Goal: Task Accomplishment & Management: Use online tool/utility

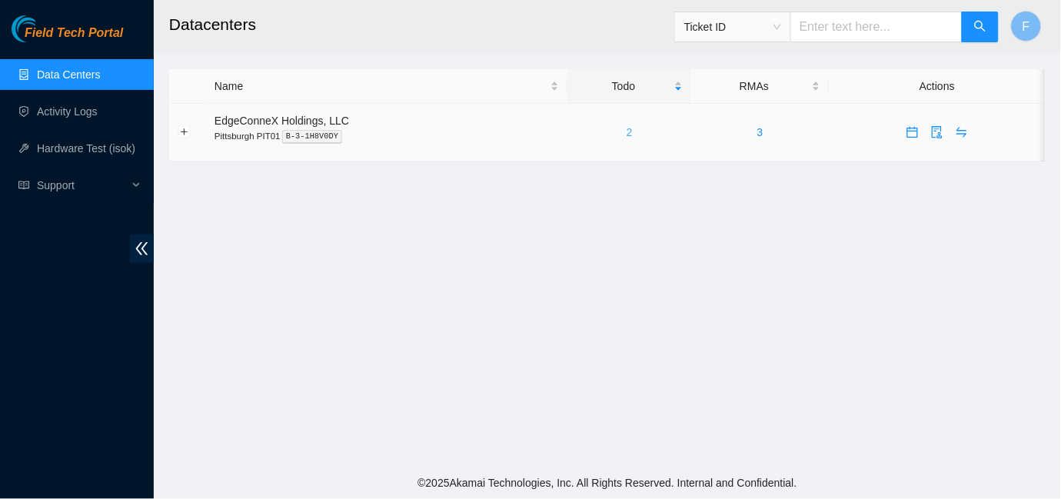
click at [628, 134] on link "2" at bounding box center [630, 132] width 6 height 12
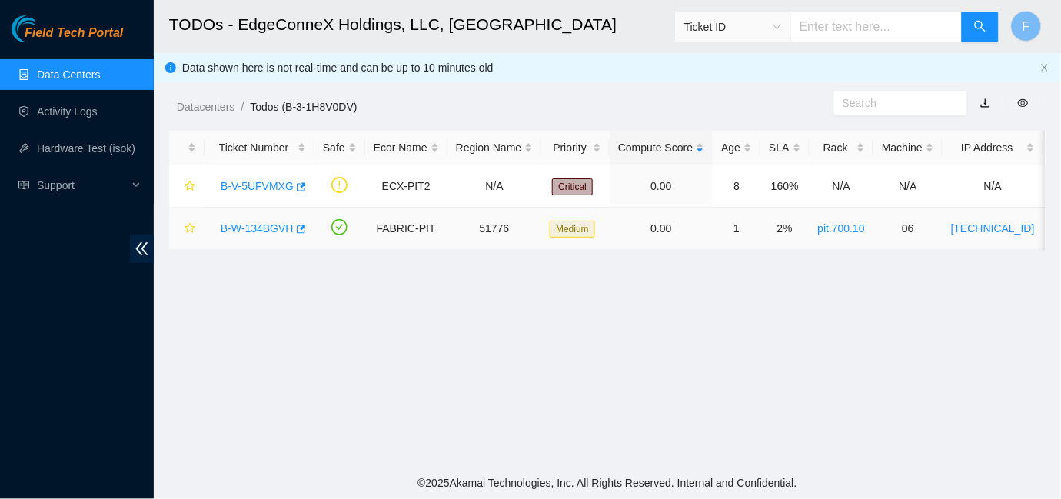
click at [286, 228] on link "B-W-134BGVH" at bounding box center [257, 228] width 73 height 12
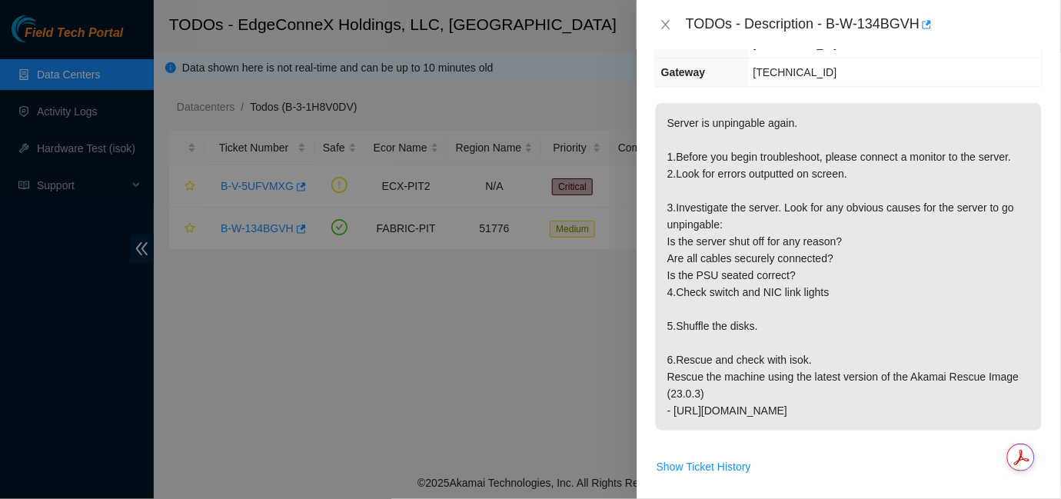
scroll to position [217, 0]
drag, startPoint x: 902, startPoint y: 405, endPoint x: 665, endPoint y: 123, distance: 368.5
click at [665, 123] on p "Server is unpingable again. 1.Before you begin troubleshoot, please connect a m…" at bounding box center [849, 265] width 386 height 328
copy p "Server is unpingable again. 1.Before you begin troubleshoot, please connect a m…"
click at [784, 435] on span "Server is unpingable again. 1.Before you begin troubleshoot, please connect a m…" at bounding box center [849, 270] width 386 height 338
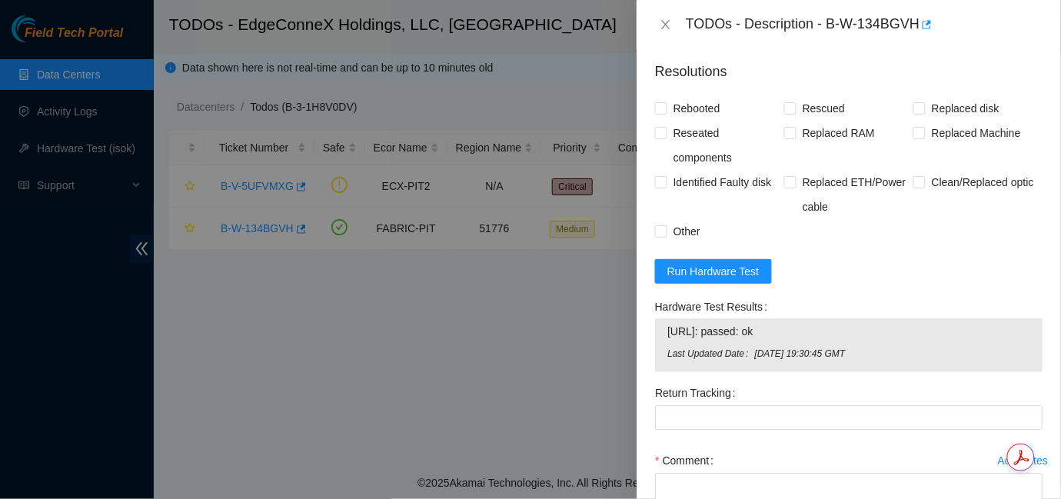
scroll to position [739, 0]
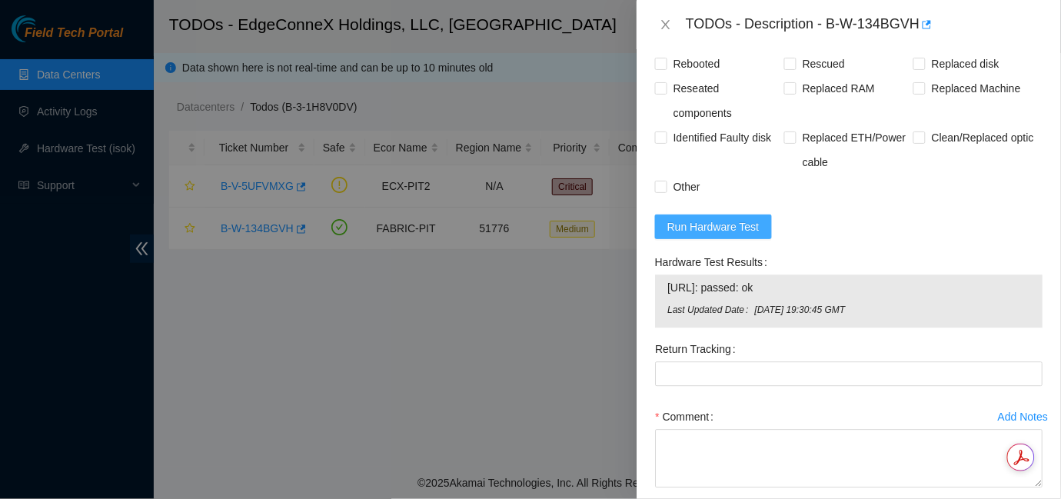
click at [714, 230] on span "Run Hardware Test" at bounding box center [714, 226] width 92 height 17
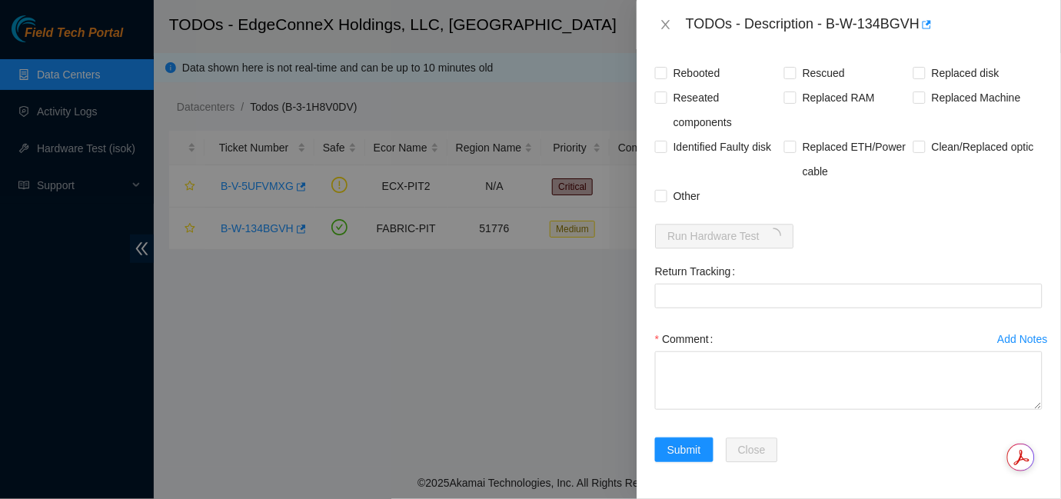
scroll to position [728, 0]
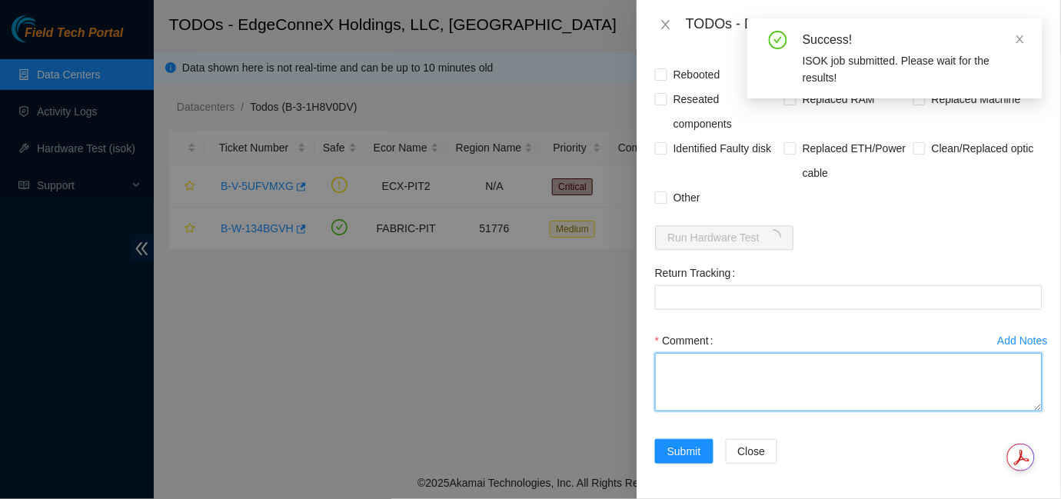
click at [720, 381] on textarea "Comment" at bounding box center [849, 382] width 388 height 58
paste textarea "I followed all the steps and, after a thorough observation since [DATE], I noti…"
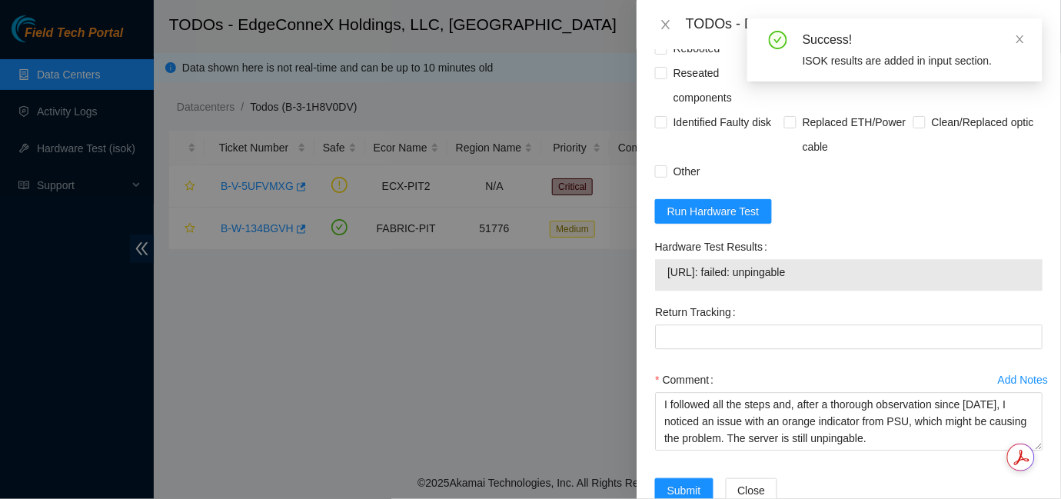
scroll to position [794, 0]
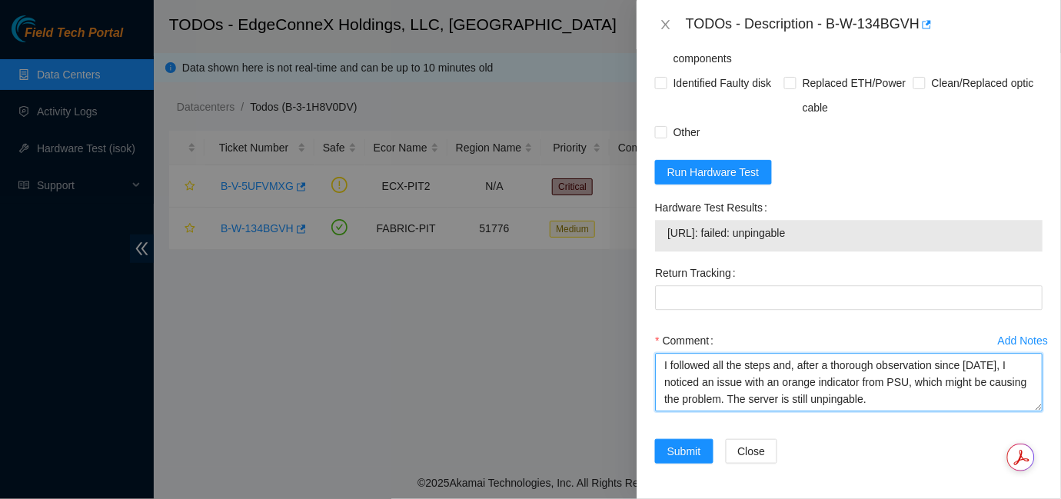
click at [768, 401] on textarea "I followed all the steps and, after a thorough observation since [DATE], I noti…" at bounding box center [849, 382] width 388 height 58
click at [827, 399] on textarea "I followed all the steps and, after a thorough observation since [DATE], I noti…" at bounding box center [849, 382] width 388 height 58
click at [820, 401] on textarea "I followed all the steps and, after a thorough observation since [DATE], I noti…" at bounding box center [849, 382] width 388 height 58
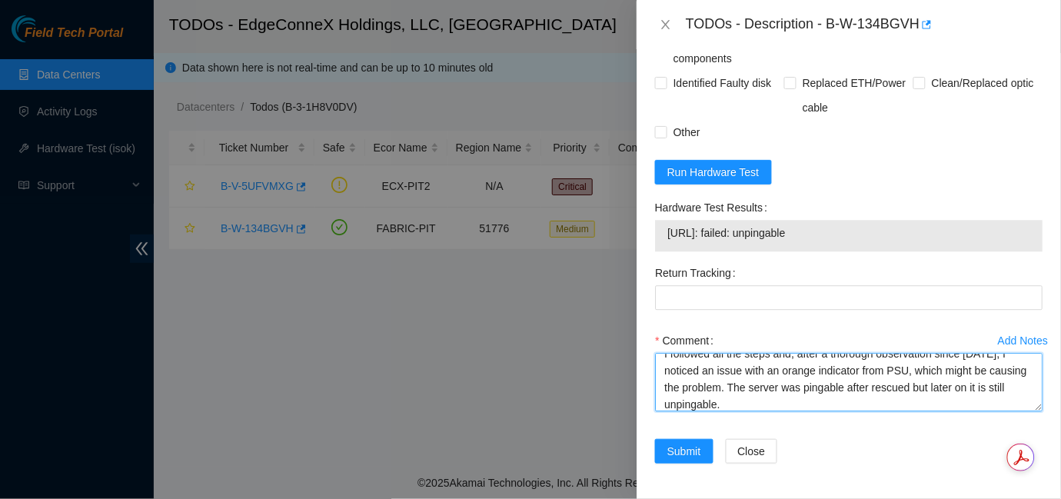
scroll to position [0, 0]
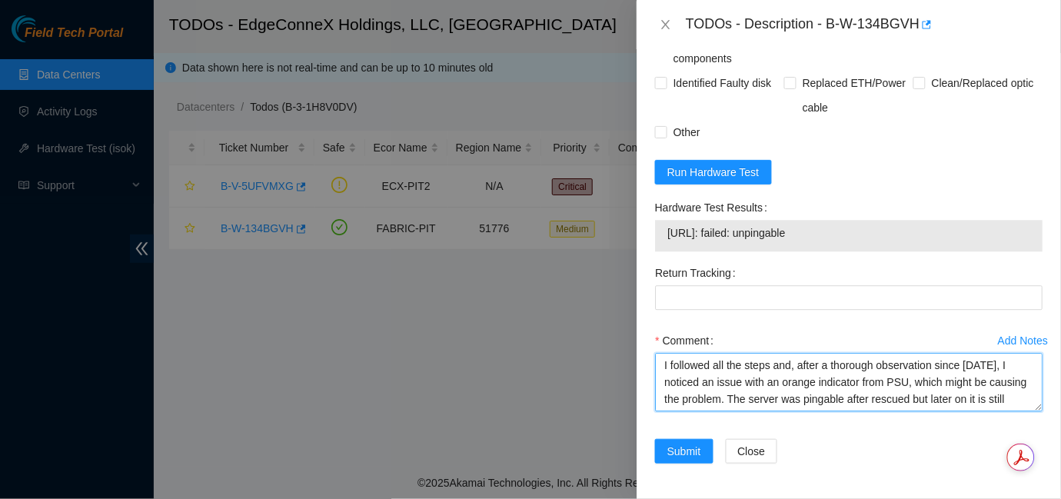
drag, startPoint x: 826, startPoint y: 395, endPoint x: 652, endPoint y: 356, distance: 178.2
click at [652, 356] on div "Add Notes Comment I followed all the steps and, after a thorough observation si…" at bounding box center [849, 383] width 400 height 111
click at [655, 394] on textarea "I followed all the steps and, after a thorough observation since [DATE], I noti…" at bounding box center [849, 382] width 388 height 58
click at [738, 382] on textarea "I followed all the steps and, after a thorough observation since [DATE], I noti…" at bounding box center [849, 382] width 388 height 58
paste textarea "observing carefully since [DATE], I noticed an issue with an orange indicator o…"
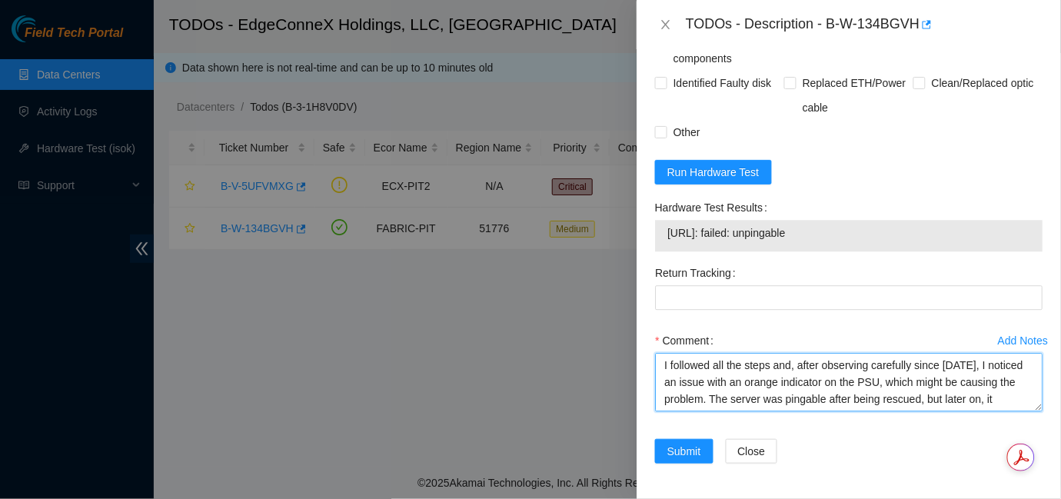
scroll to position [12, 0]
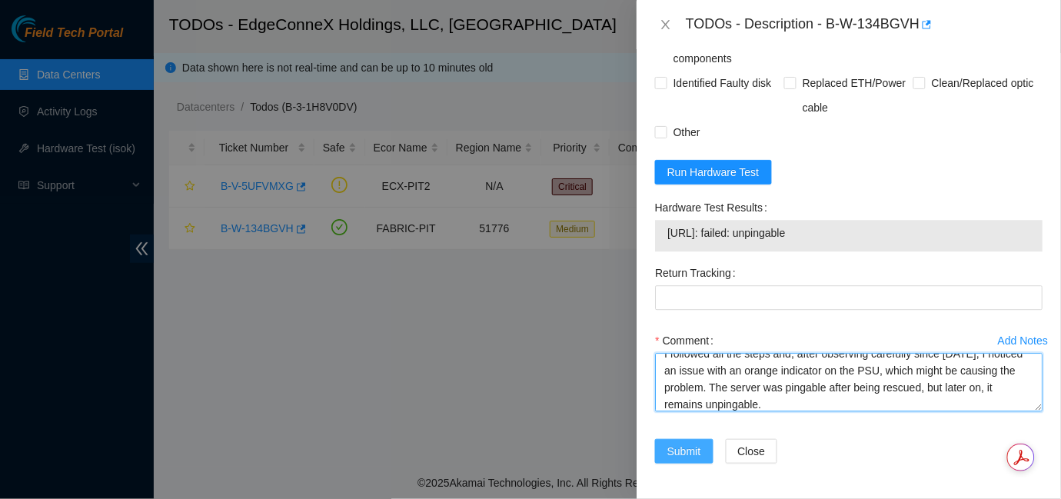
type textarea "I followed all the steps and, after observing carefully since [DATE], I noticed…"
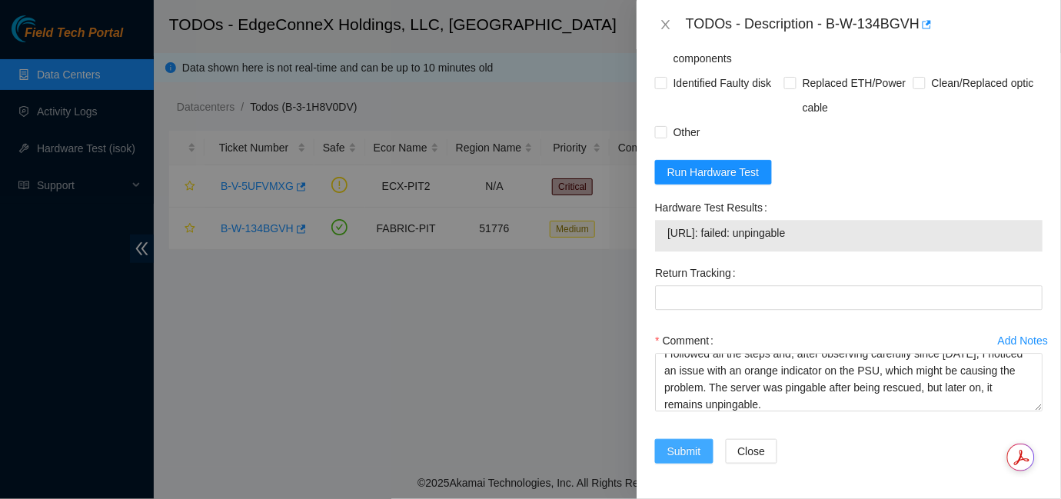
click at [684, 453] on span "Submit" at bounding box center [685, 451] width 34 height 17
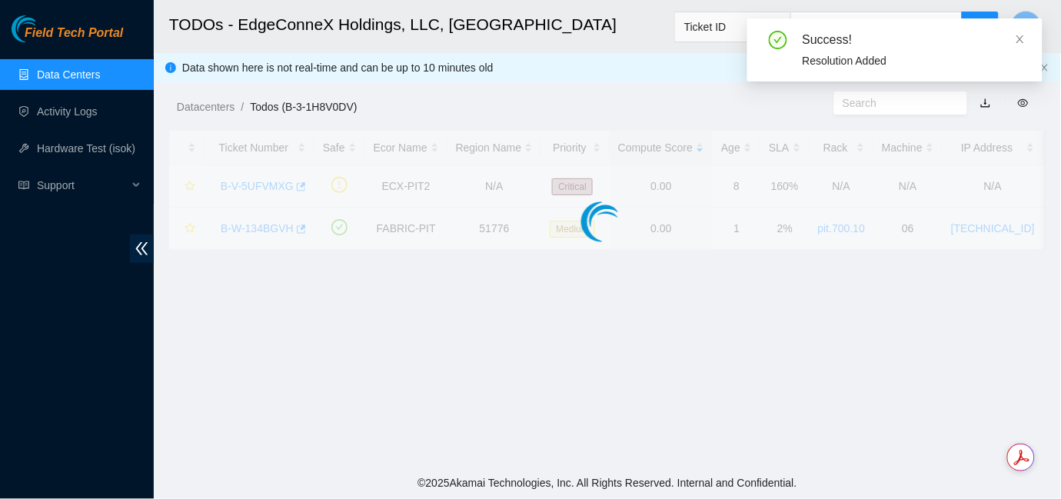
scroll to position [475, 0]
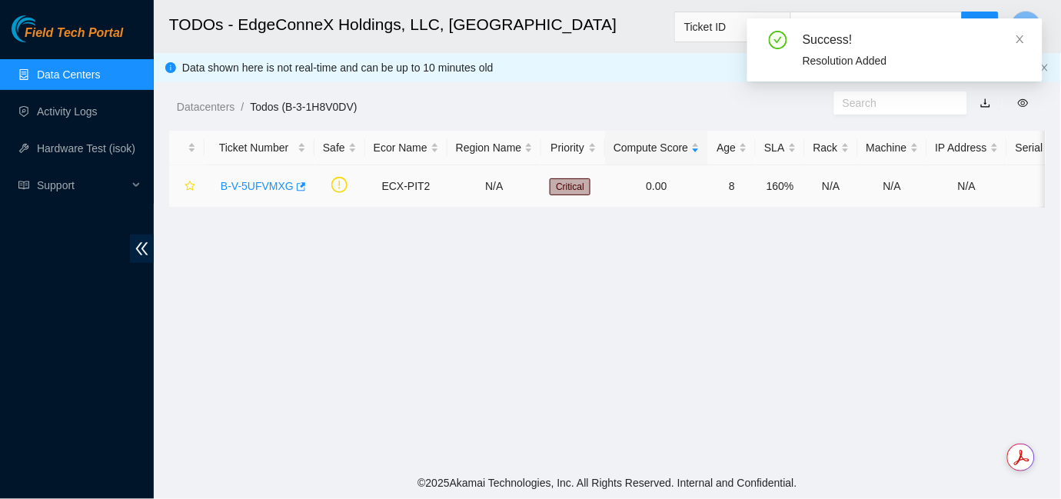
click at [272, 186] on link "B-V-5UFVMXG" at bounding box center [257, 186] width 73 height 12
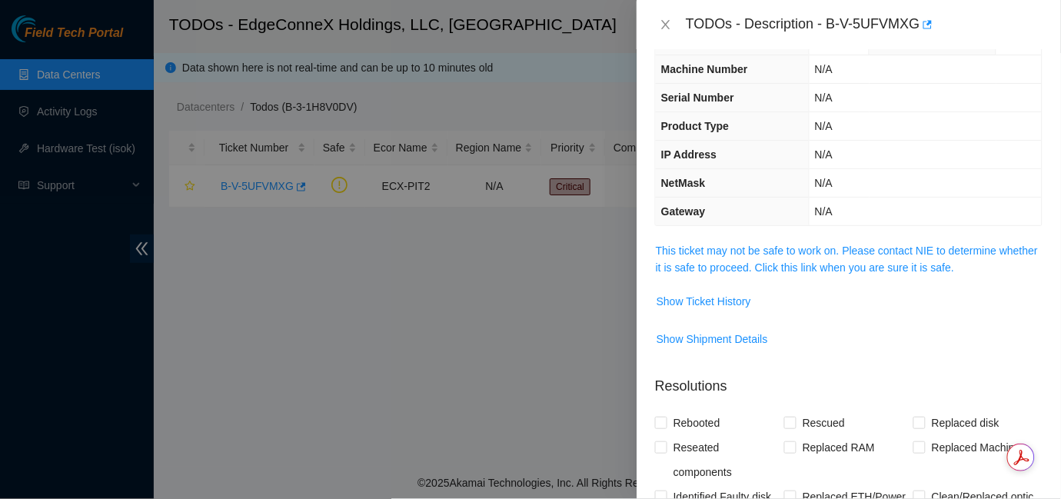
scroll to position [15, 0]
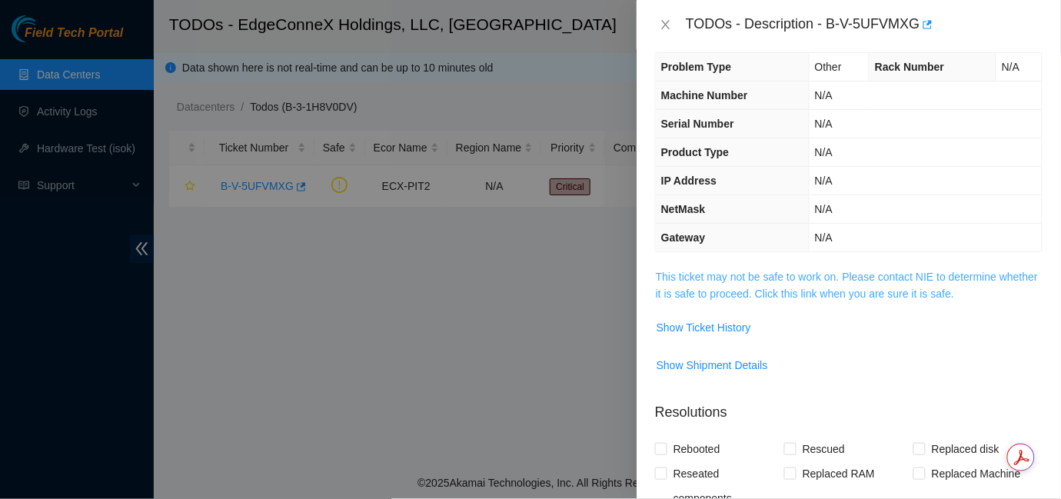
click at [906, 279] on link "This ticket may not be safe to work on. Please contact NIE to determine whether…" at bounding box center [847, 285] width 382 height 29
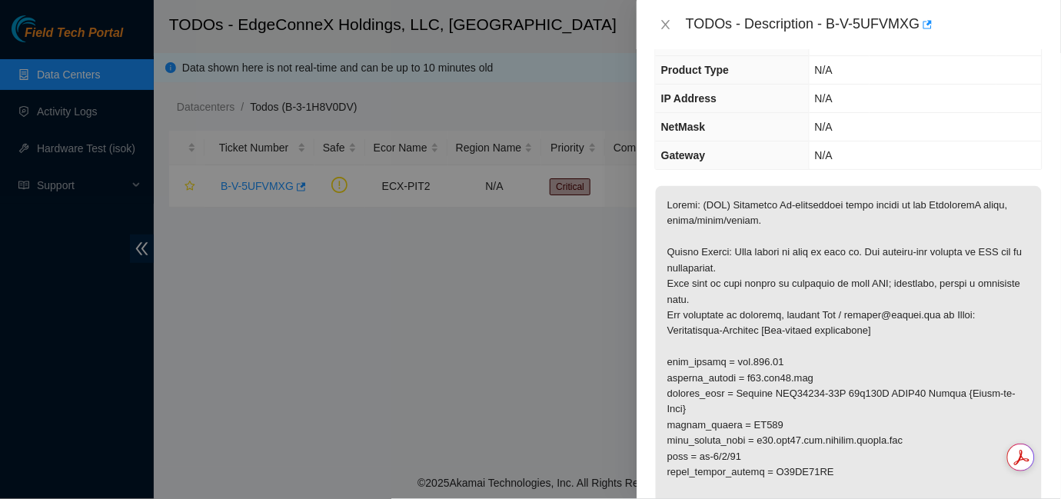
scroll to position [100, 0]
drag, startPoint x: 828, startPoint y: 23, endPoint x: 916, endPoint y: 27, distance: 88.5
click at [916, 27] on div "TODOs - Description - B-V-5UFVMXG" at bounding box center [864, 24] width 357 height 25
copy div "B-V-5UFVMXG"
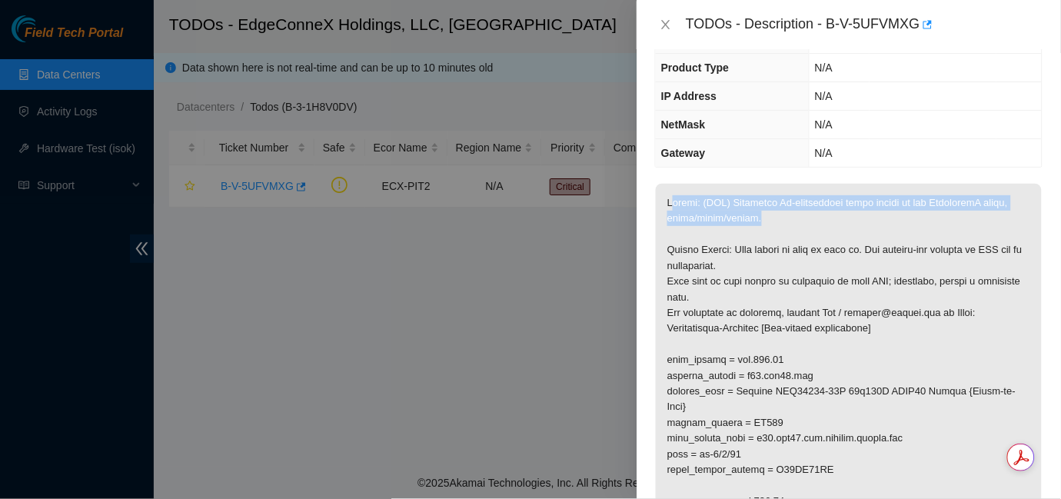
drag, startPoint x: 670, startPoint y: 202, endPoint x: 760, endPoint y: 220, distance: 91.9
click at [760, 220] on p at bounding box center [849, 454] width 386 height 541
copy p "riage: (PIT) Normalize Bi-directional loops placed at the EdgeconneX panel, sco…"
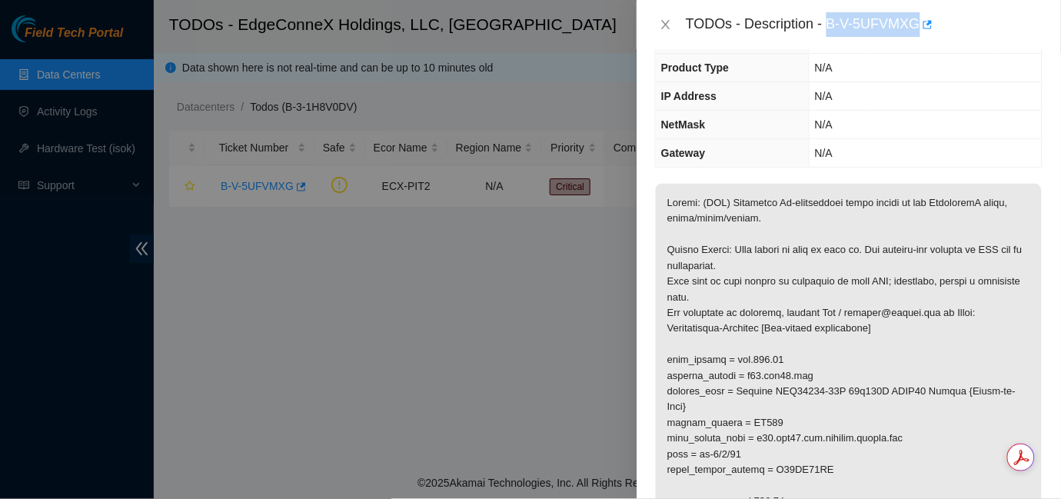
drag, startPoint x: 918, startPoint y: 23, endPoint x: 826, endPoint y: 32, distance: 92.8
click at [826, 32] on div "TODOs - Description - B-V-5UFVMXG" at bounding box center [864, 24] width 357 height 25
copy div "B-V-5UFVMXG"
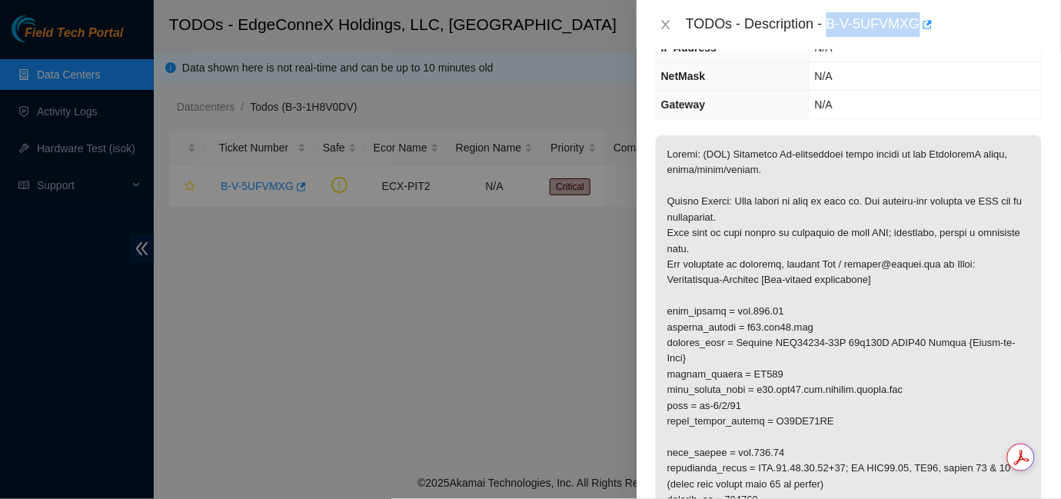
scroll to position [154, 0]
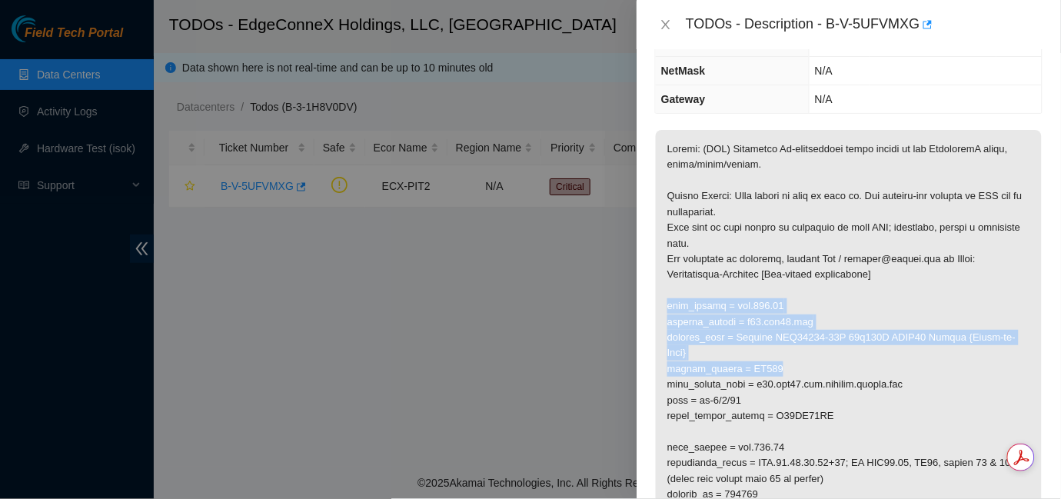
drag, startPoint x: 667, startPoint y: 304, endPoint x: 800, endPoint y: 366, distance: 146.9
click at [800, 366] on p at bounding box center [849, 400] width 386 height 541
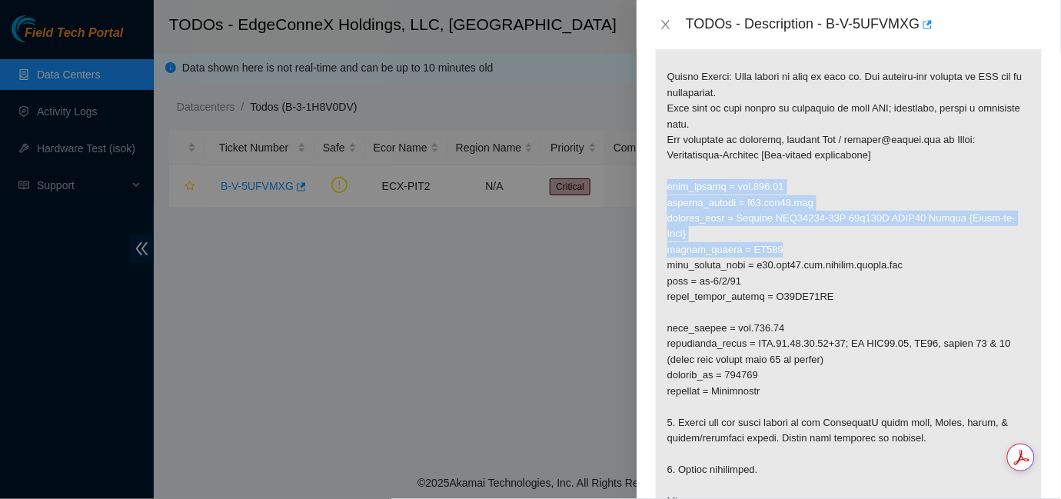
scroll to position [278, 0]
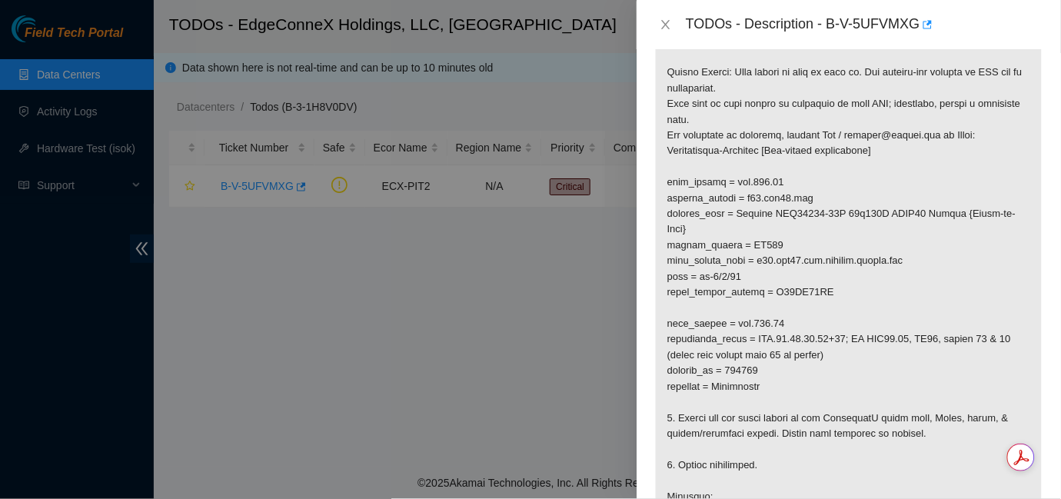
click at [774, 384] on p at bounding box center [849, 276] width 386 height 541
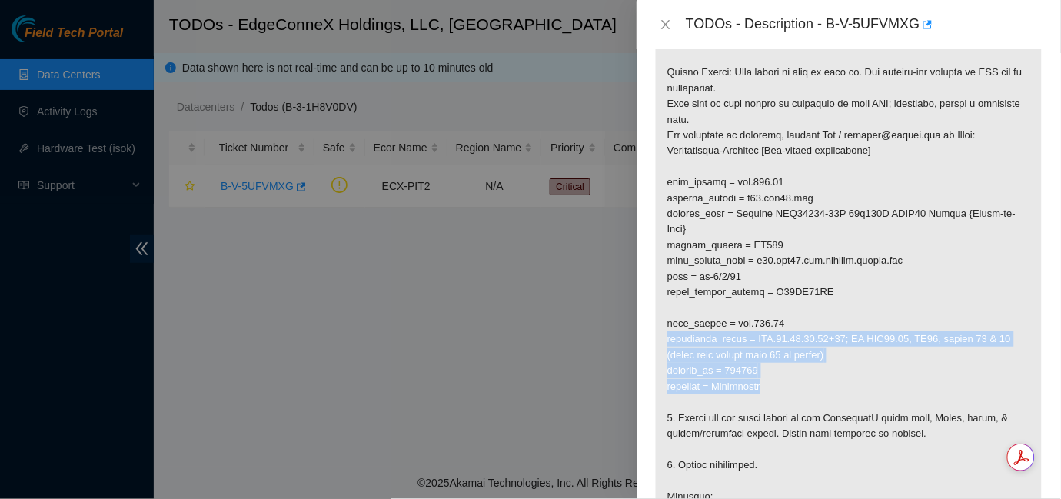
drag, startPoint x: 774, startPoint y: 384, endPoint x: 658, endPoint y: 332, distance: 126.4
click at [658, 332] on p at bounding box center [849, 276] width 386 height 541
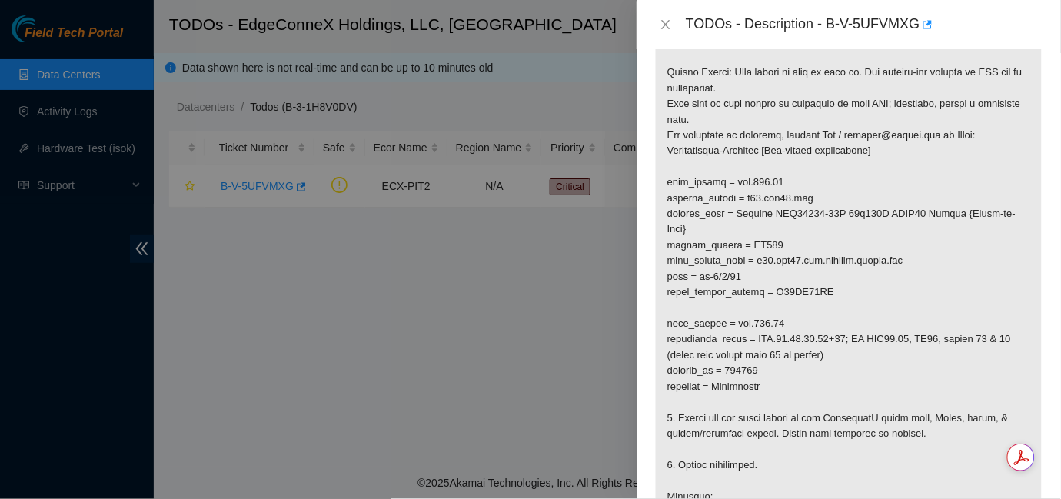
click at [855, 288] on p at bounding box center [849, 276] width 386 height 541
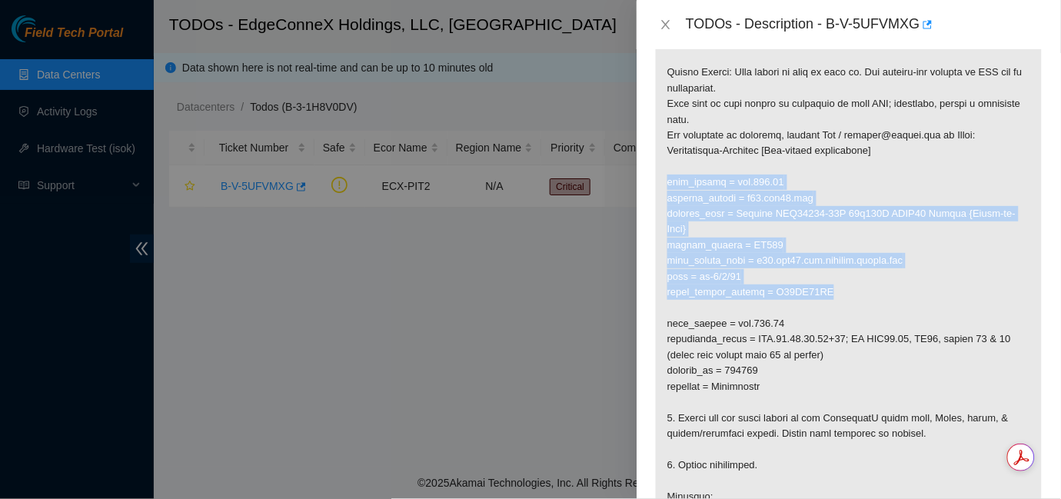
drag, startPoint x: 855, startPoint y: 288, endPoint x: 661, endPoint y: 188, distance: 219.1
click at [661, 188] on p at bounding box center [849, 276] width 386 height 541
copy p "rack_number = pit.700.11 machine_number = r01.pit01.icn product_name = Juniper …"
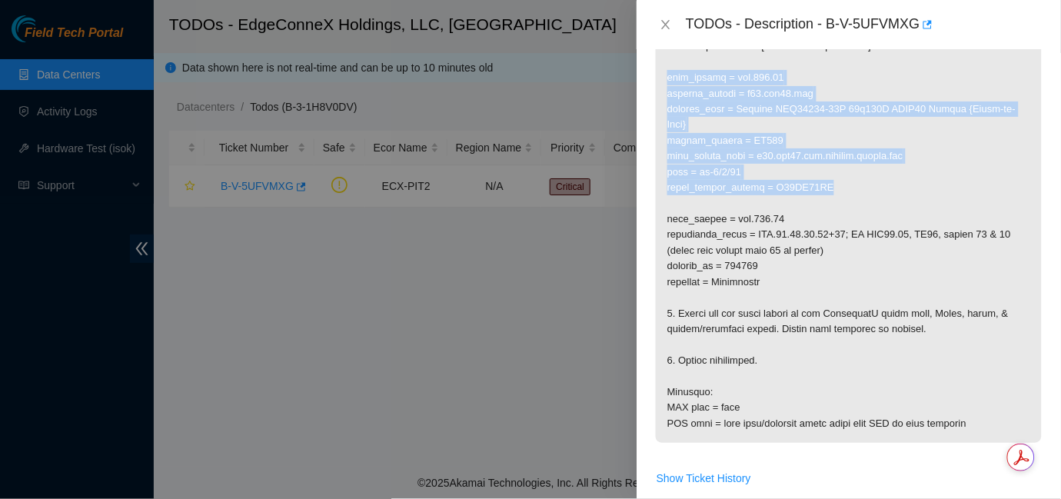
scroll to position [393, 0]
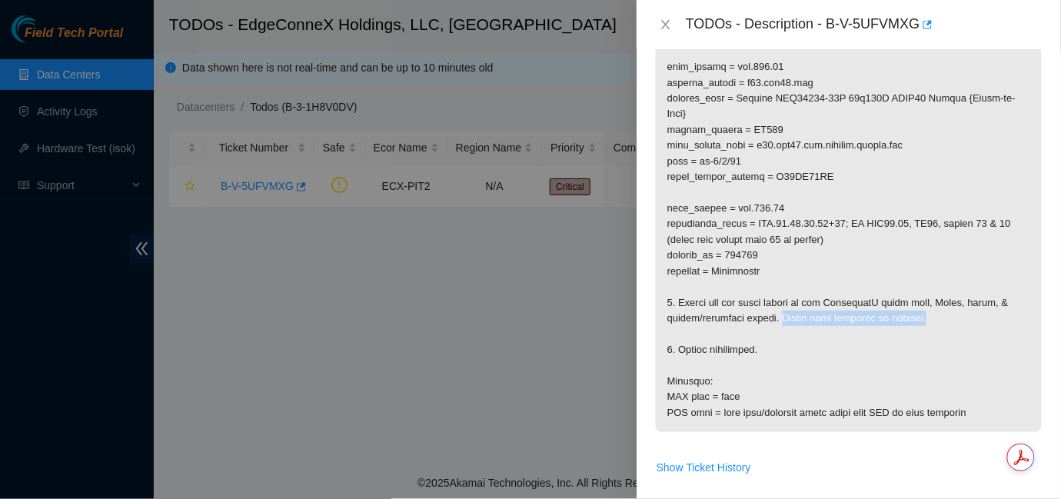
drag, startPoint x: 906, startPoint y: 316, endPoint x: 774, endPoint y: 318, distance: 132.3
click at [774, 318] on p at bounding box center [849, 161] width 386 height 541
copy p "Ensure that polarity is aligned."
